Goal: Information Seeking & Learning: Learn about a topic

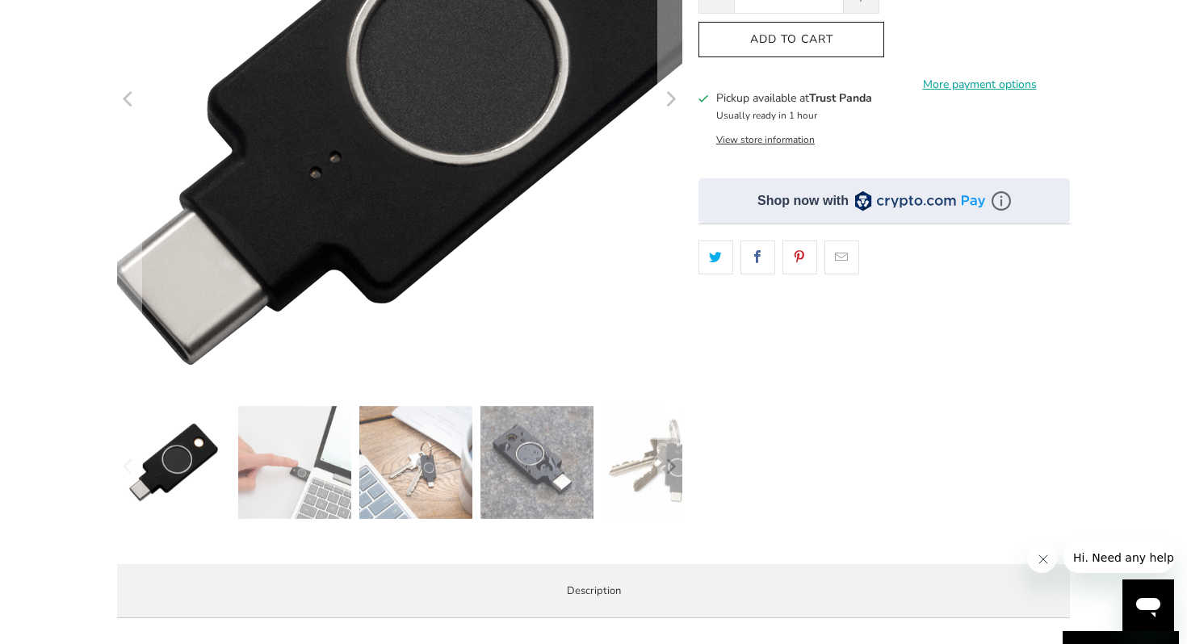
scroll to position [336, 0]
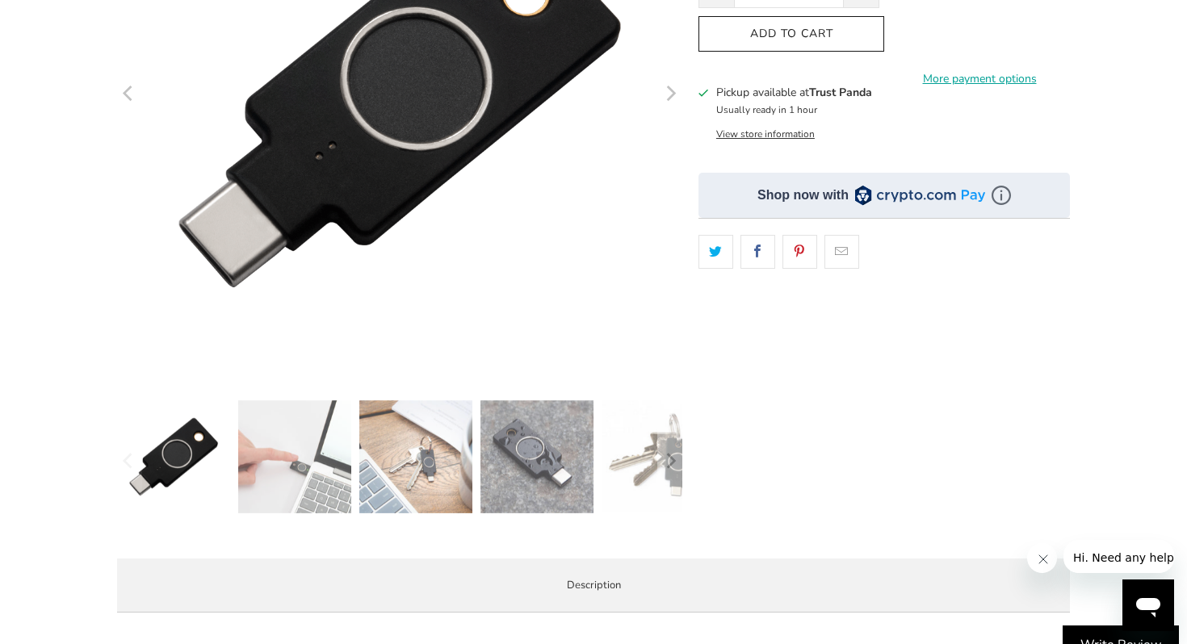
click at [326, 475] on img at bounding box center [294, 457] width 113 height 113
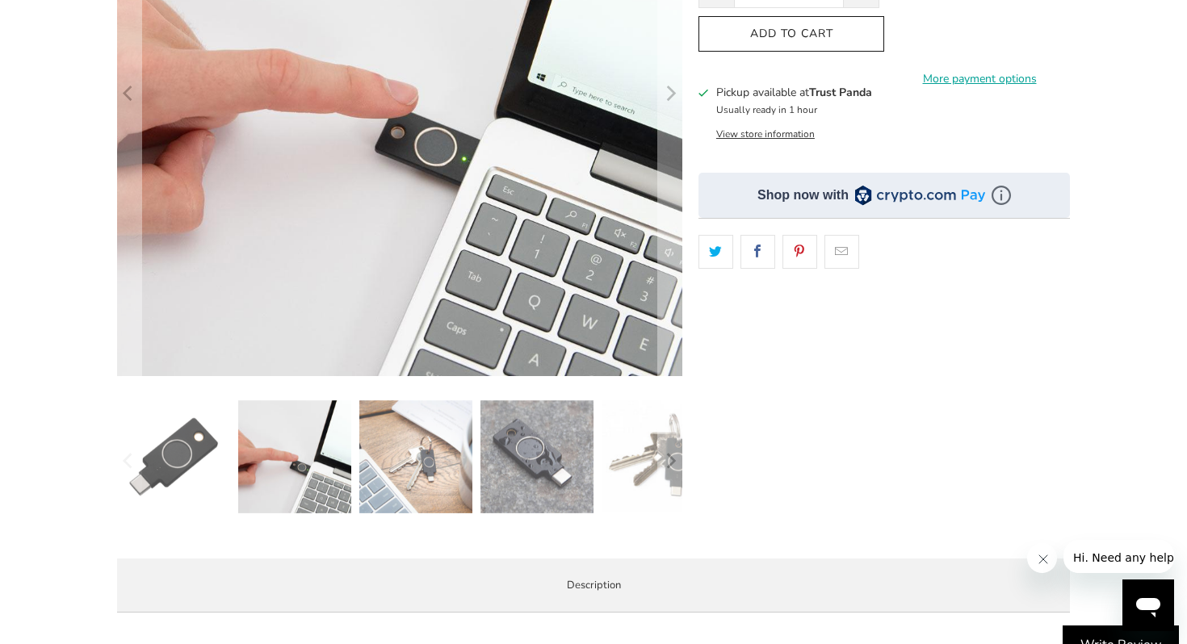
click at [400, 472] on img at bounding box center [415, 457] width 113 height 113
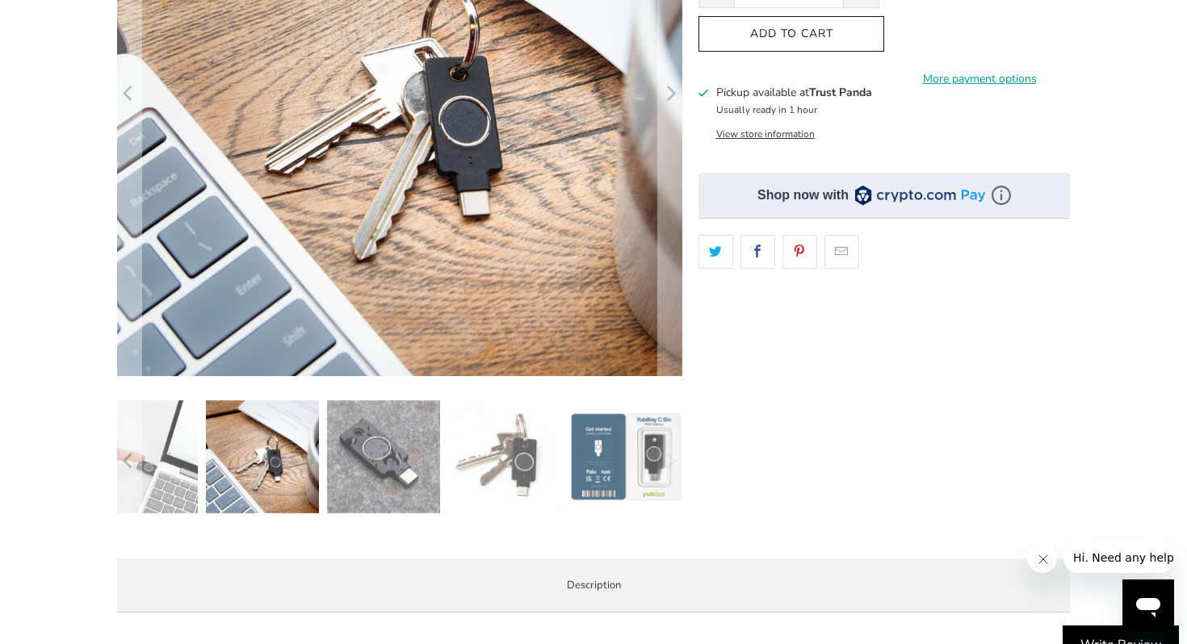
click at [586, 460] on img at bounding box center [625, 457] width 113 height 113
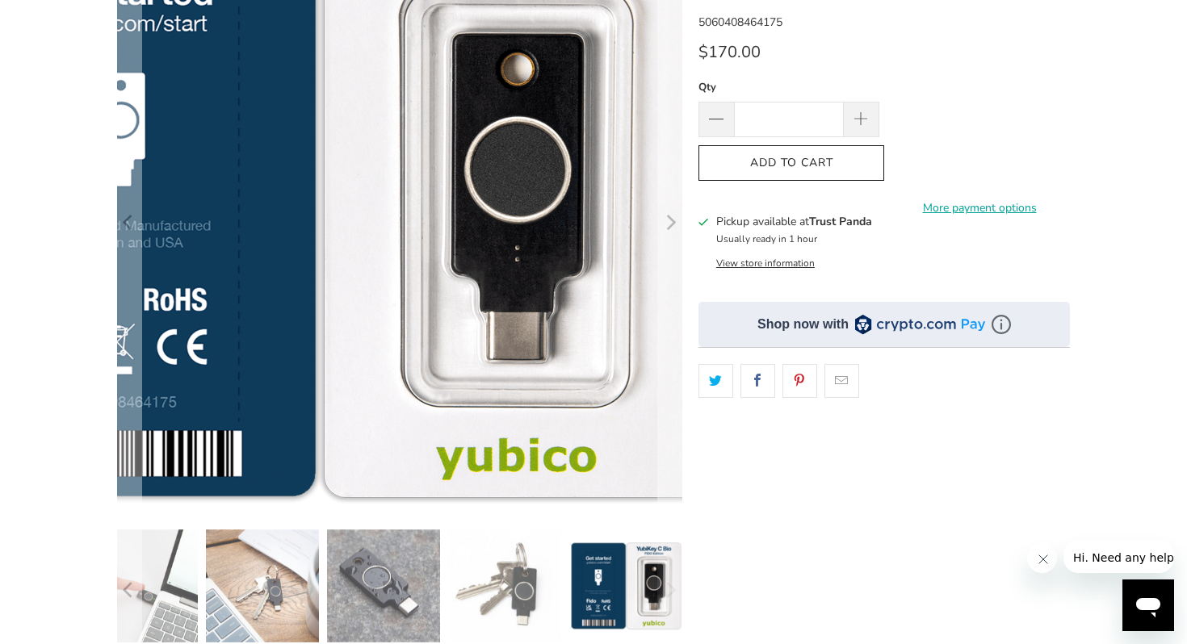
scroll to position [211, 0]
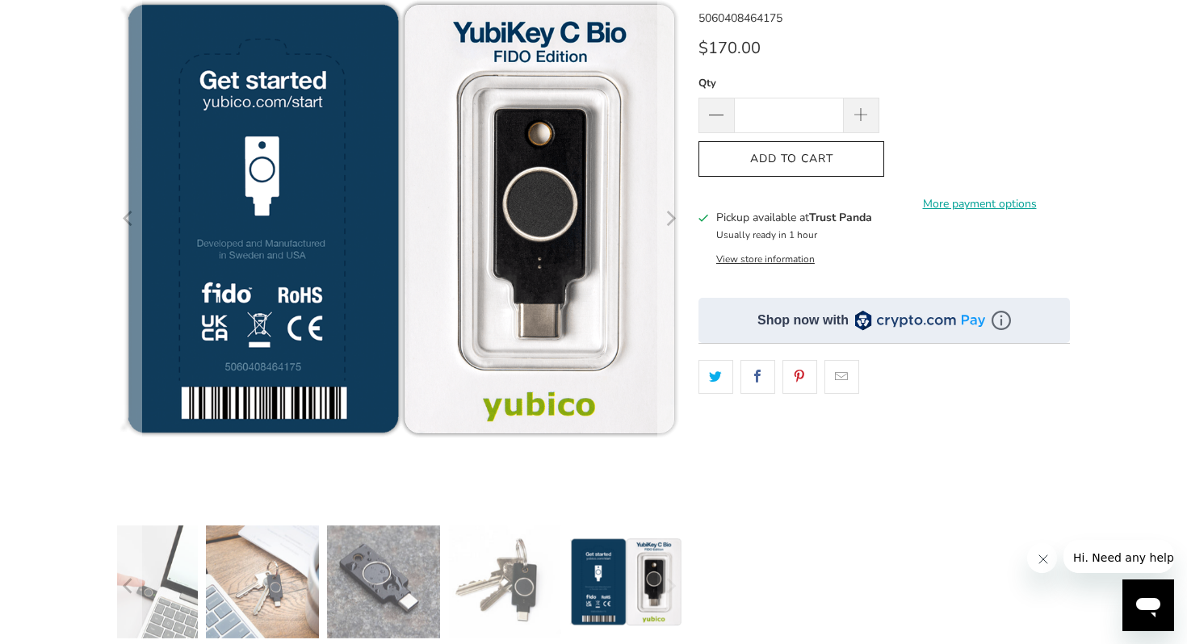
click at [650, 589] on img at bounding box center [625, 582] width 113 height 113
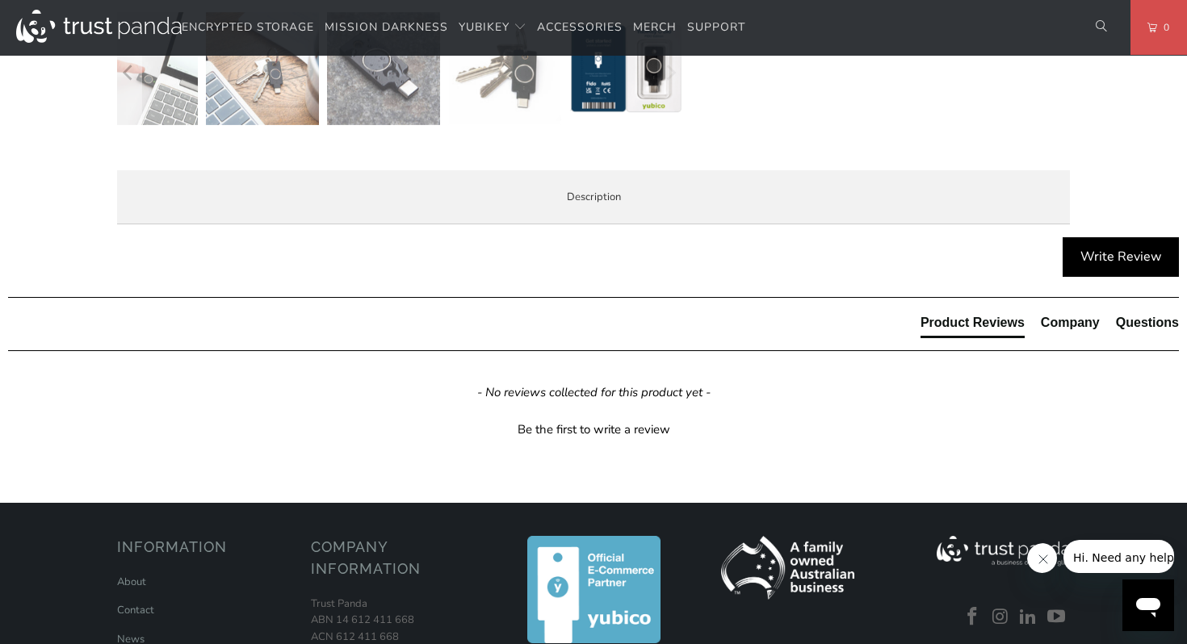
scroll to position [729, 0]
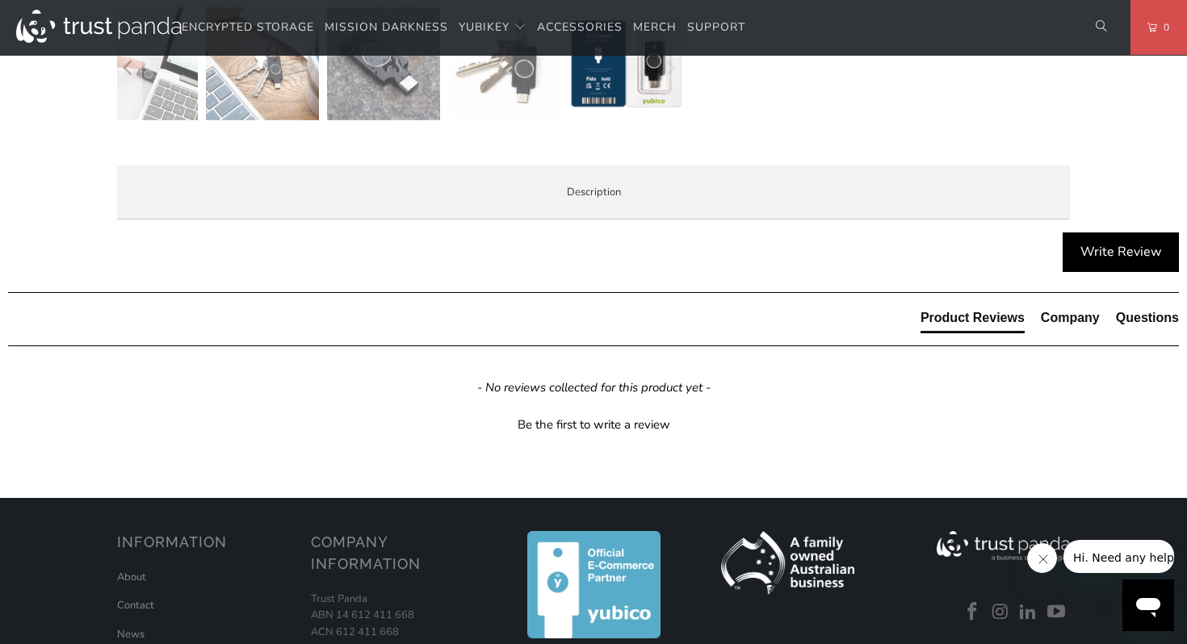
click at [0, 0] on li "Specifications" at bounding box center [0, 0] width 0 height 0
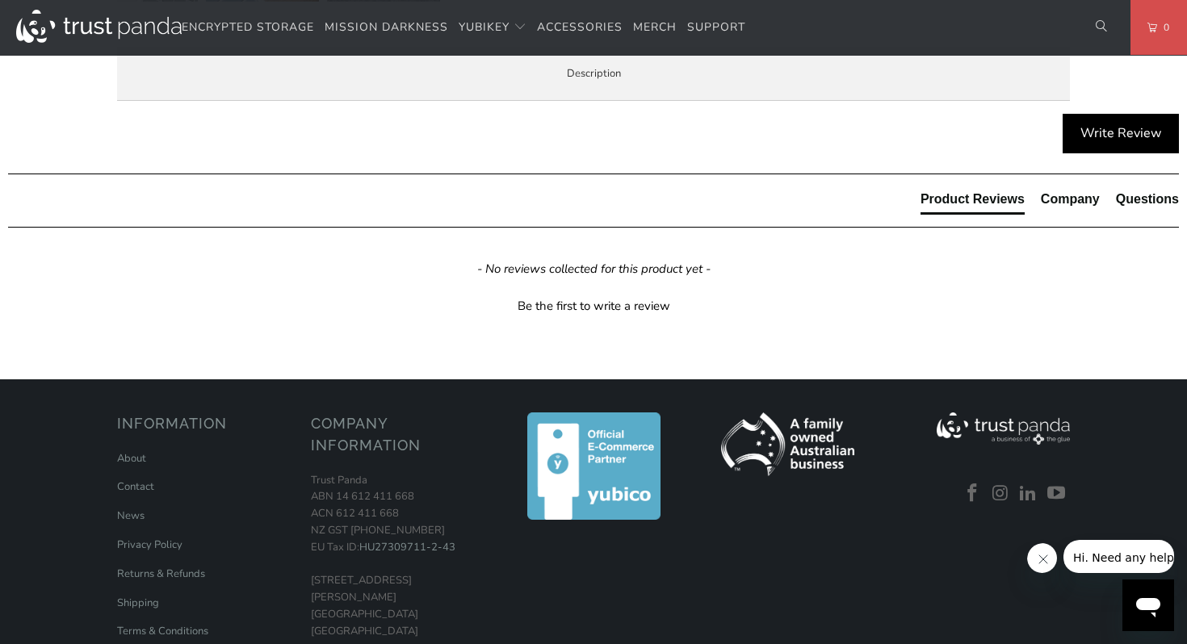
scroll to position [845, 0]
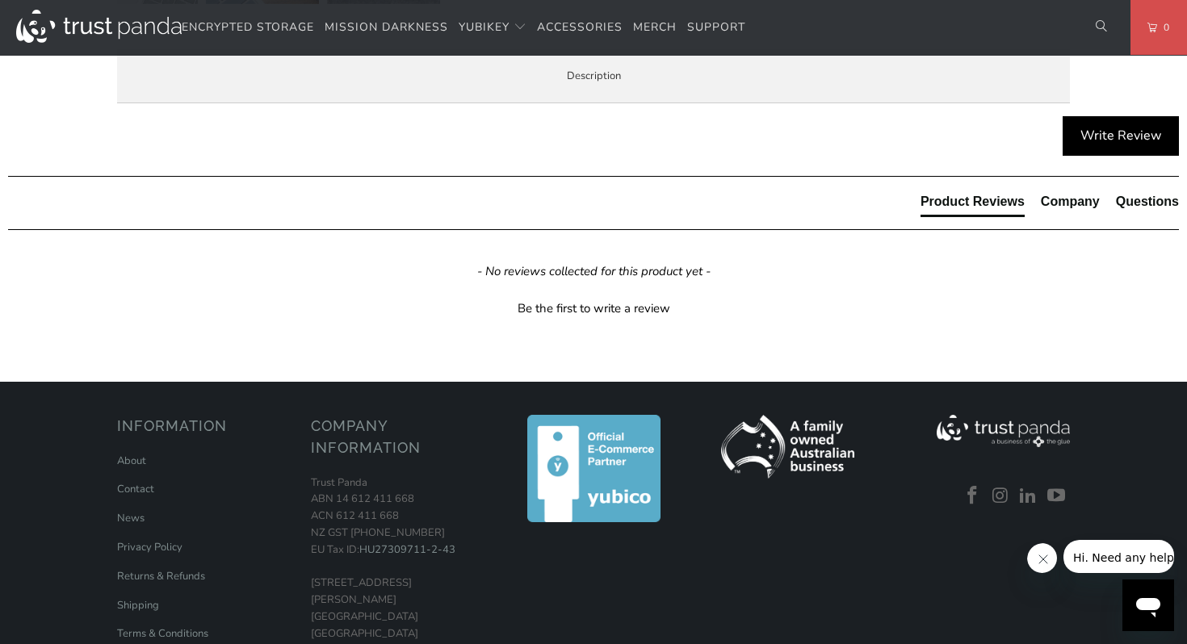
click at [0, 0] on span "Enterprise and Government" at bounding box center [0, 0] width 0 height 0
click at [0, 0] on span "Local Service & Support" at bounding box center [0, 0] width 0 height 0
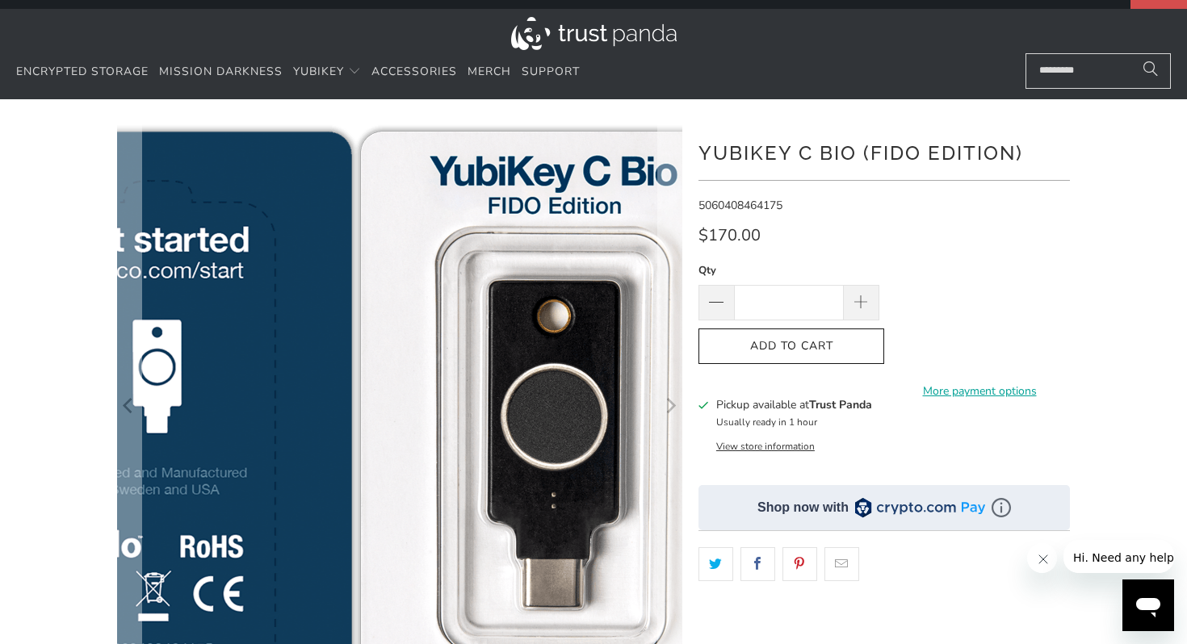
scroll to position [23, 0]
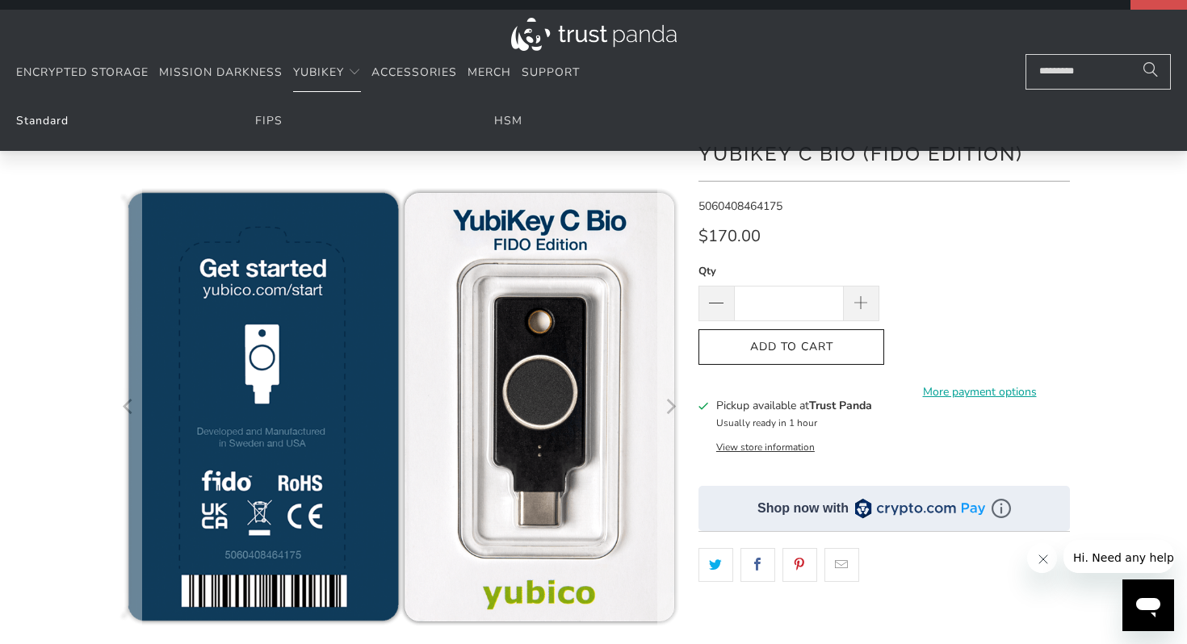
click at [44, 117] on link "Standard" at bounding box center [42, 120] width 52 height 15
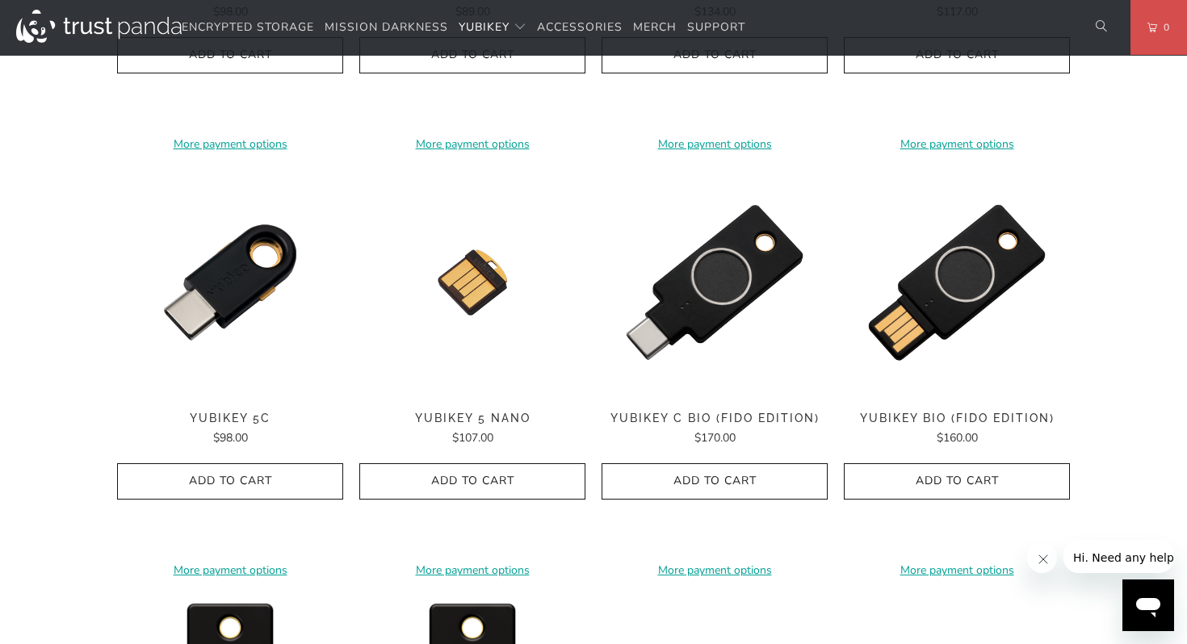
scroll to position [1147, 0]
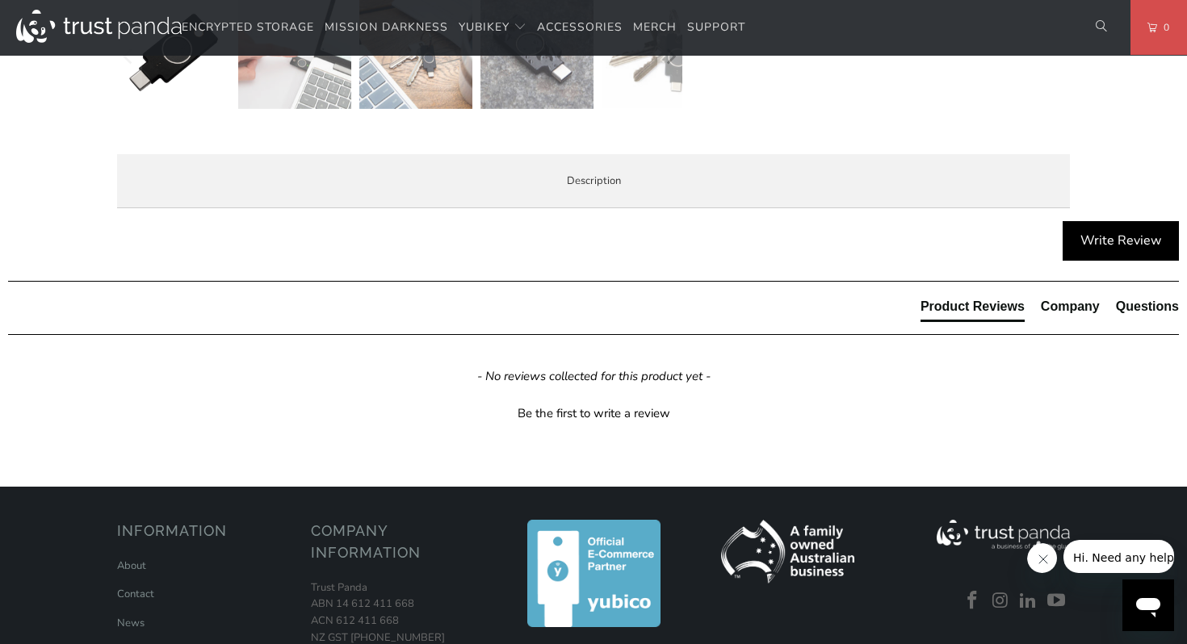
scroll to position [746, 0]
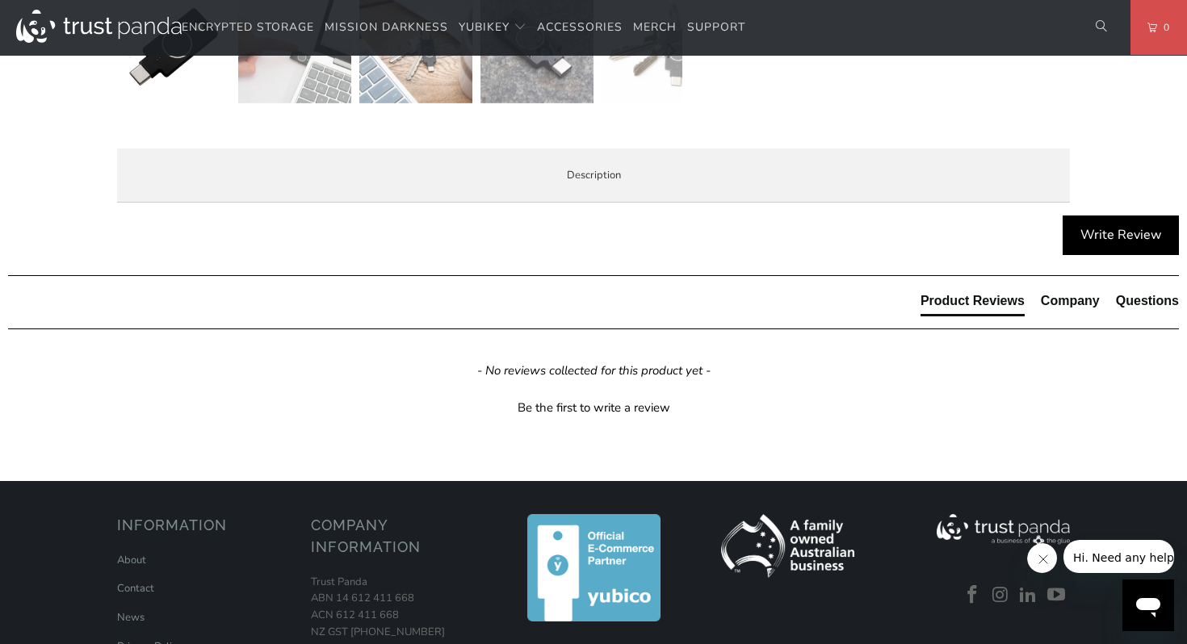
click at [0, 0] on span "Specifications" at bounding box center [0, 0] width 0 height 0
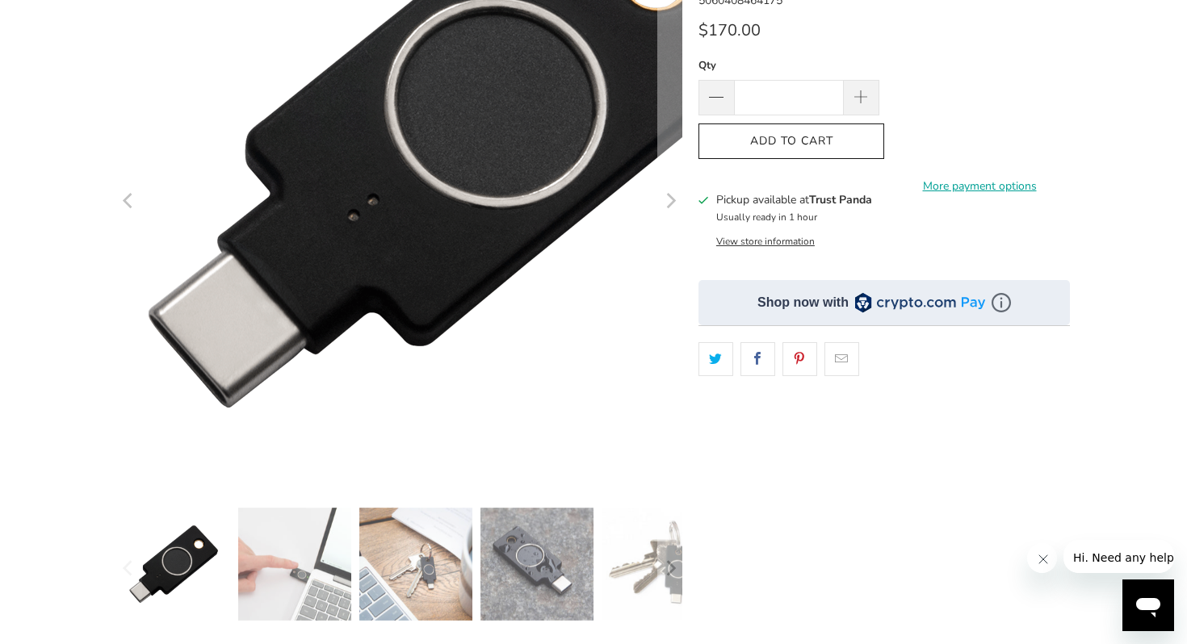
scroll to position [0, 0]
